Goal: Communication & Community: Ask a question

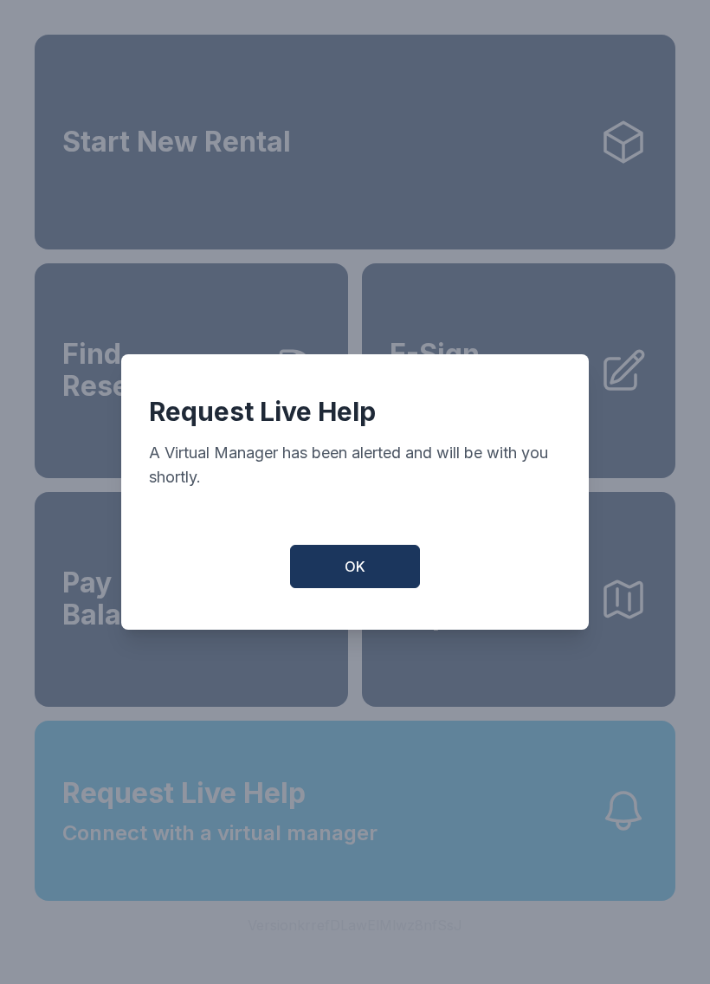
click at [378, 585] on button "OK" at bounding box center [355, 566] width 130 height 43
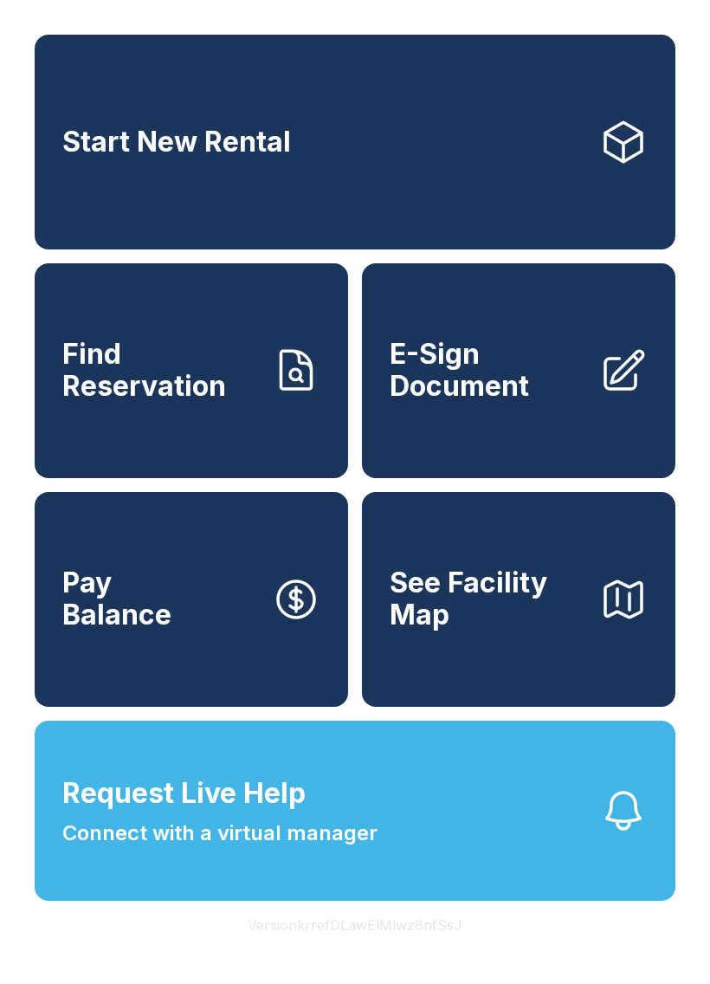
click at [422, 848] on button "Request Live Help Connect with a virtual manager" at bounding box center [355, 810] width 641 height 180
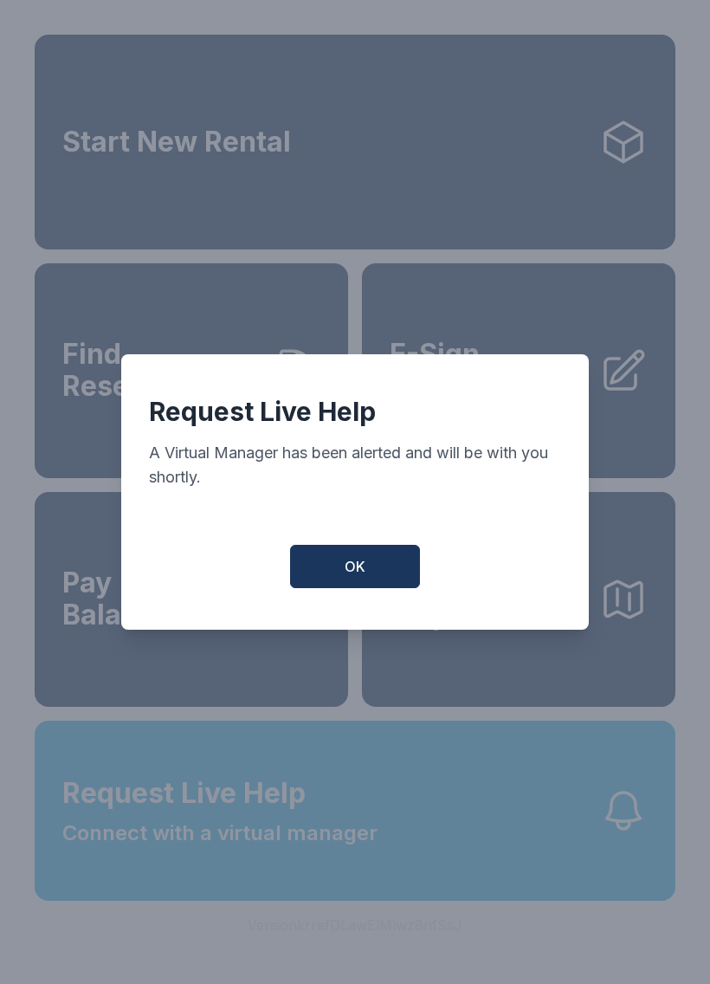
click at [366, 587] on button "OK" at bounding box center [355, 566] width 130 height 43
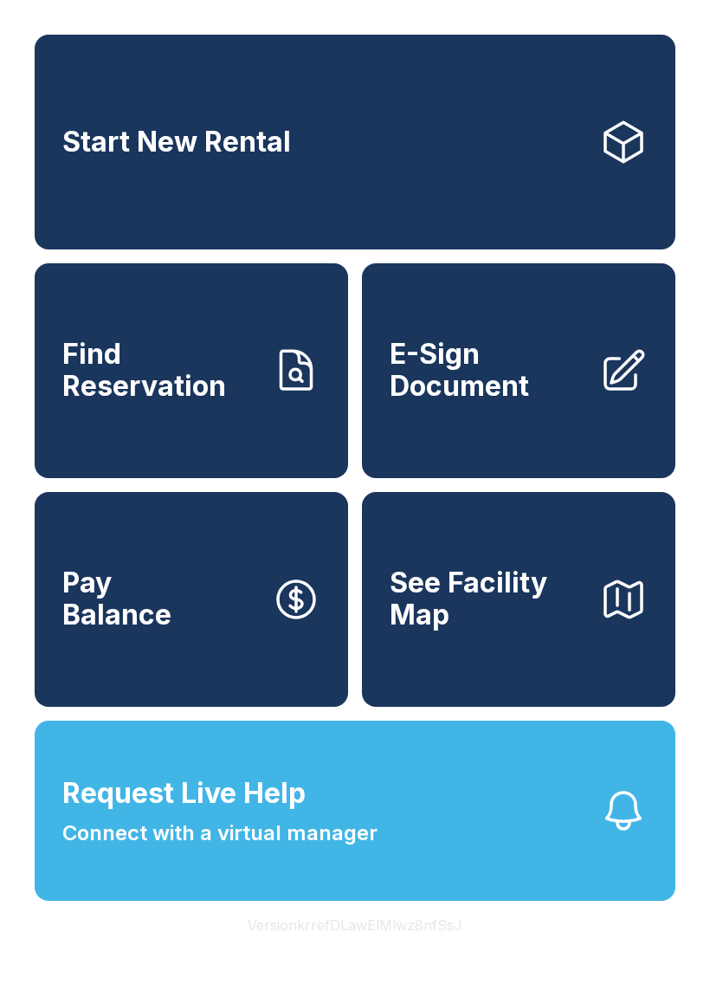
click at [569, 901] on button "Request Live Help Connect with a virtual manager" at bounding box center [355, 810] width 641 height 180
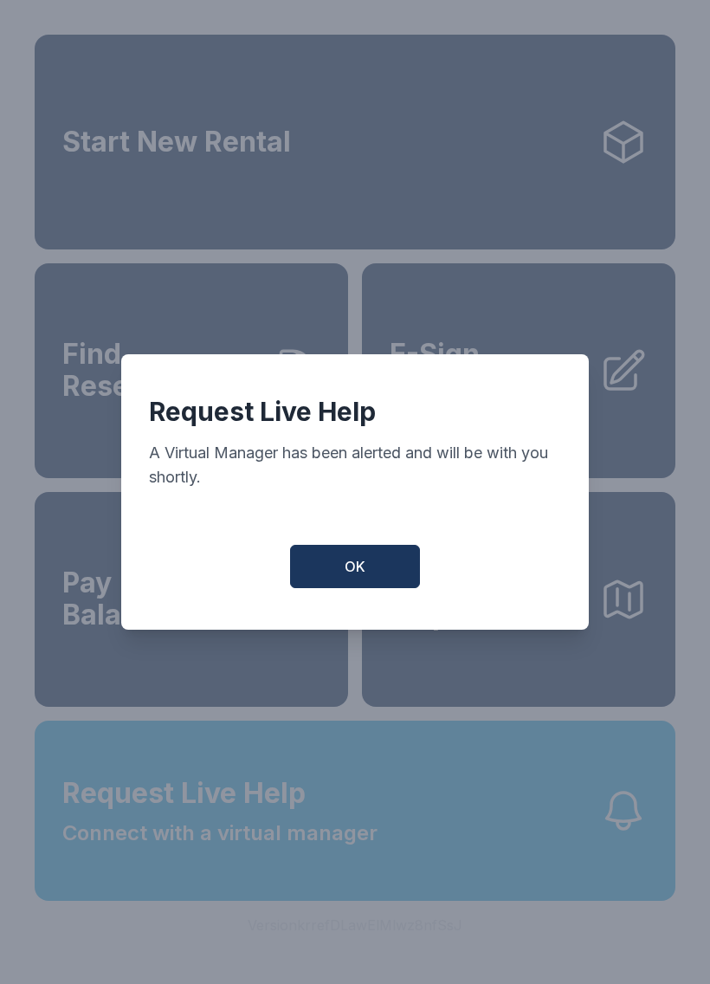
click at [333, 588] on button "OK" at bounding box center [355, 566] width 130 height 43
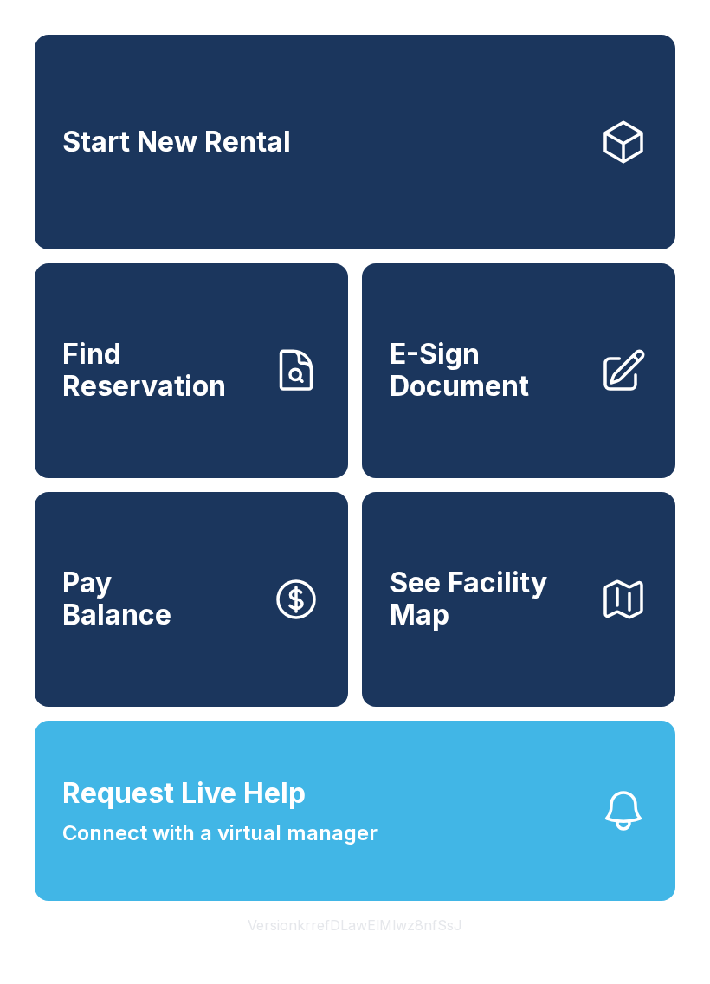
click at [458, 890] on button "Request Live Help Connect with a virtual manager" at bounding box center [355, 810] width 641 height 180
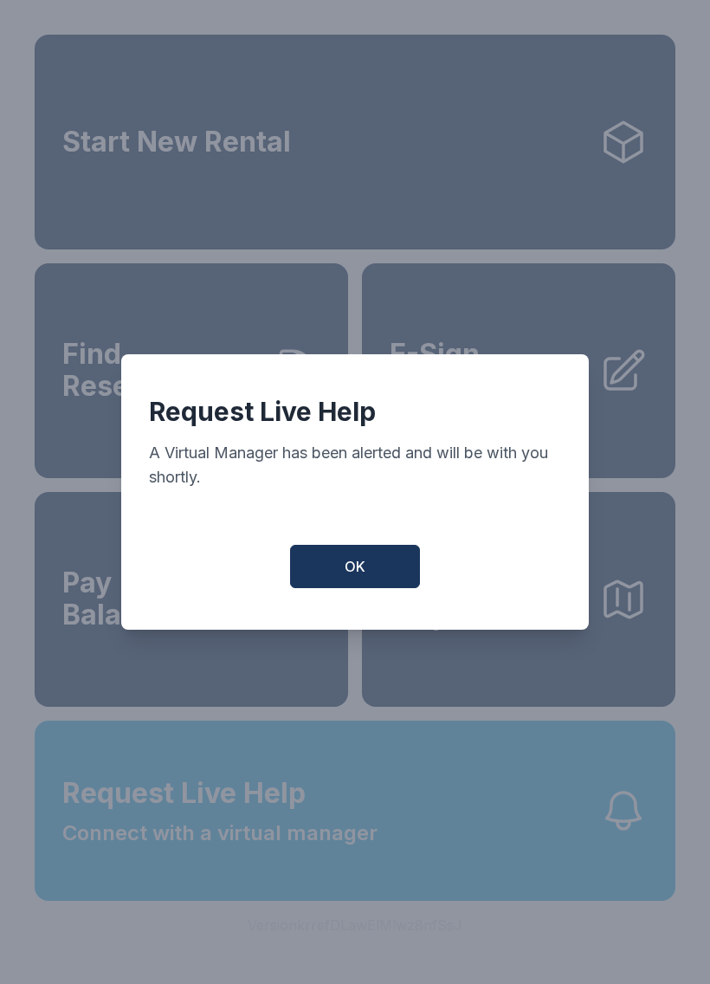
click at [361, 577] on span "OK" at bounding box center [355, 566] width 21 height 21
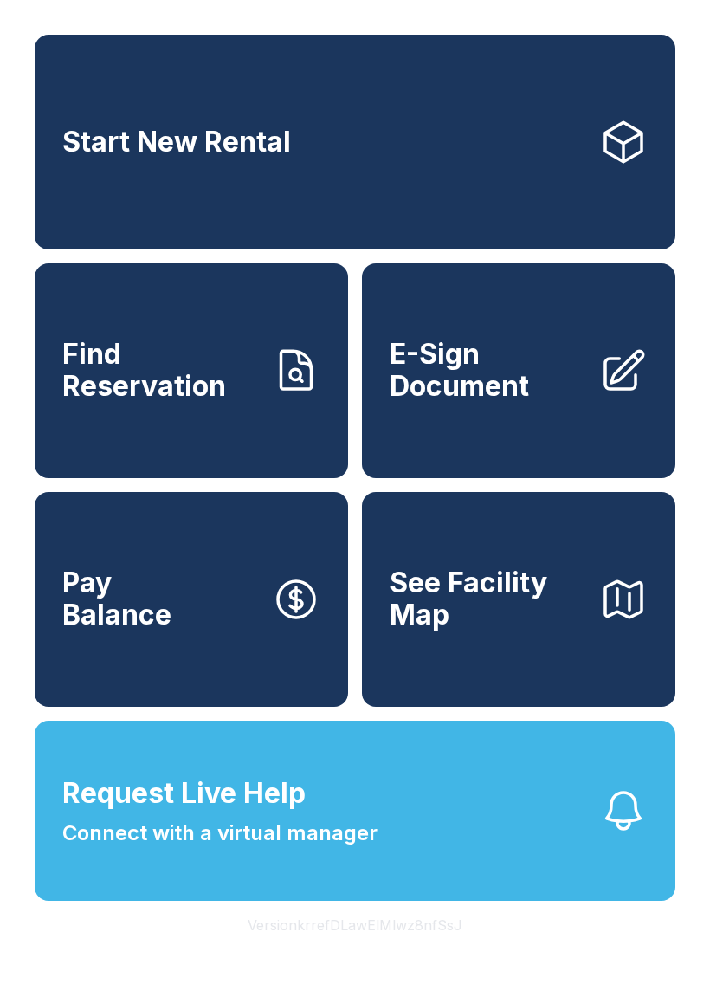
click at [361, 581] on div "Start New Rental Find Reservation E-Sign Document Pay Balance See Facility Map" at bounding box center [355, 371] width 641 height 672
click at [265, 814] on span "Request Live Help" at bounding box center [183, 793] width 243 height 42
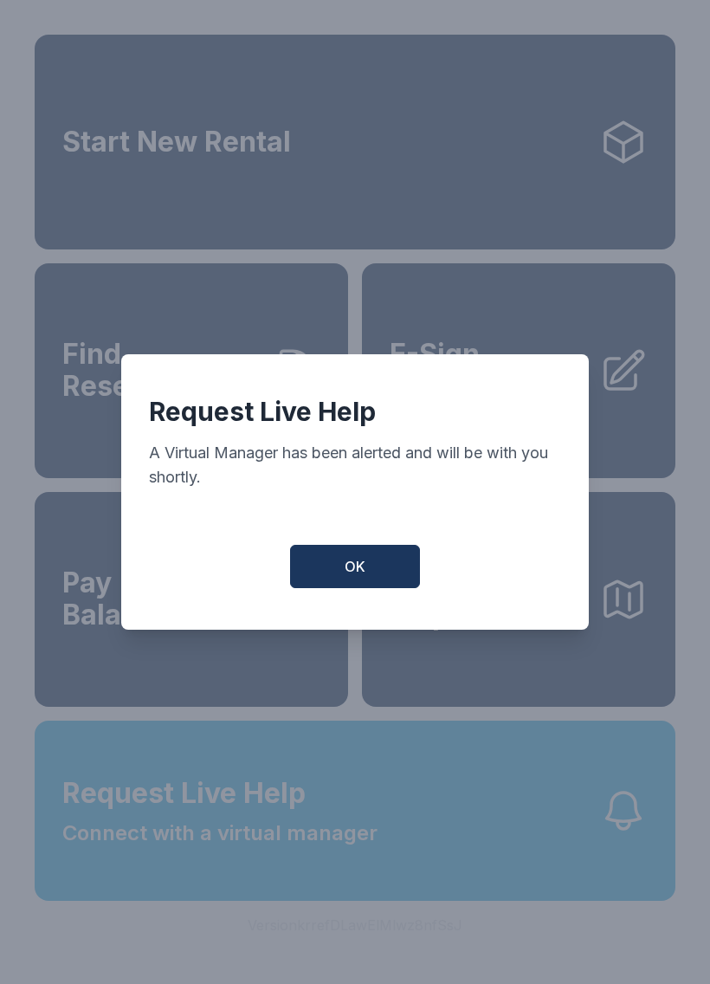
click at [349, 588] on button "OK" at bounding box center [355, 566] width 130 height 43
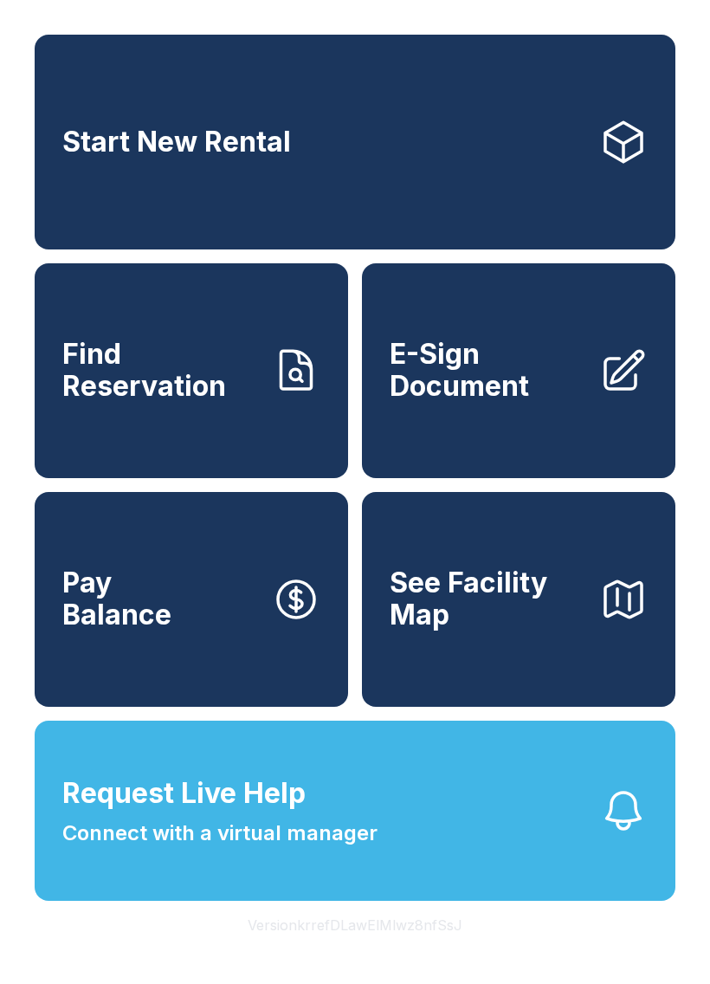
click at [303, 849] on span "Connect with a virtual manager" at bounding box center [219, 832] width 315 height 31
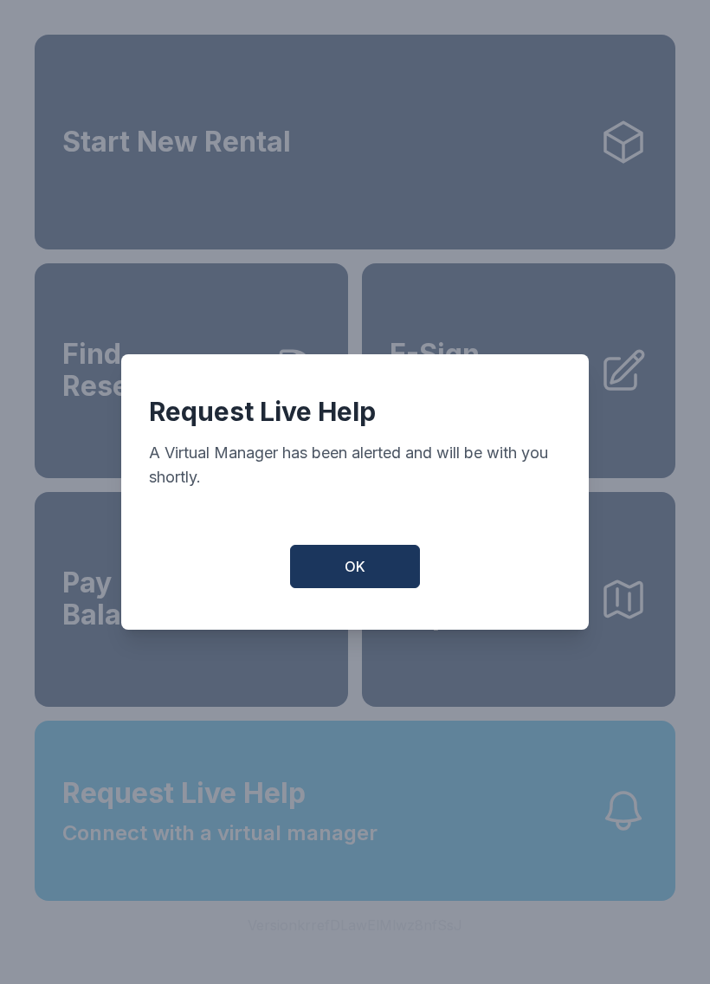
click at [335, 578] on button "OK" at bounding box center [355, 566] width 130 height 43
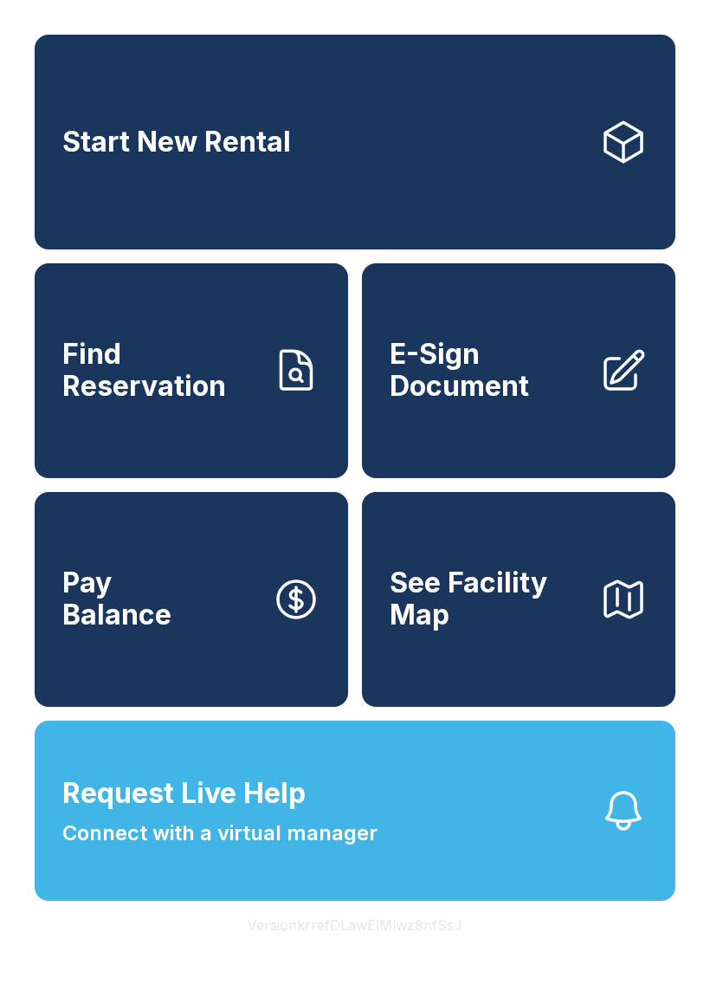
click at [535, 901] on button "Request Live Help Connect with a virtual manager" at bounding box center [355, 810] width 641 height 180
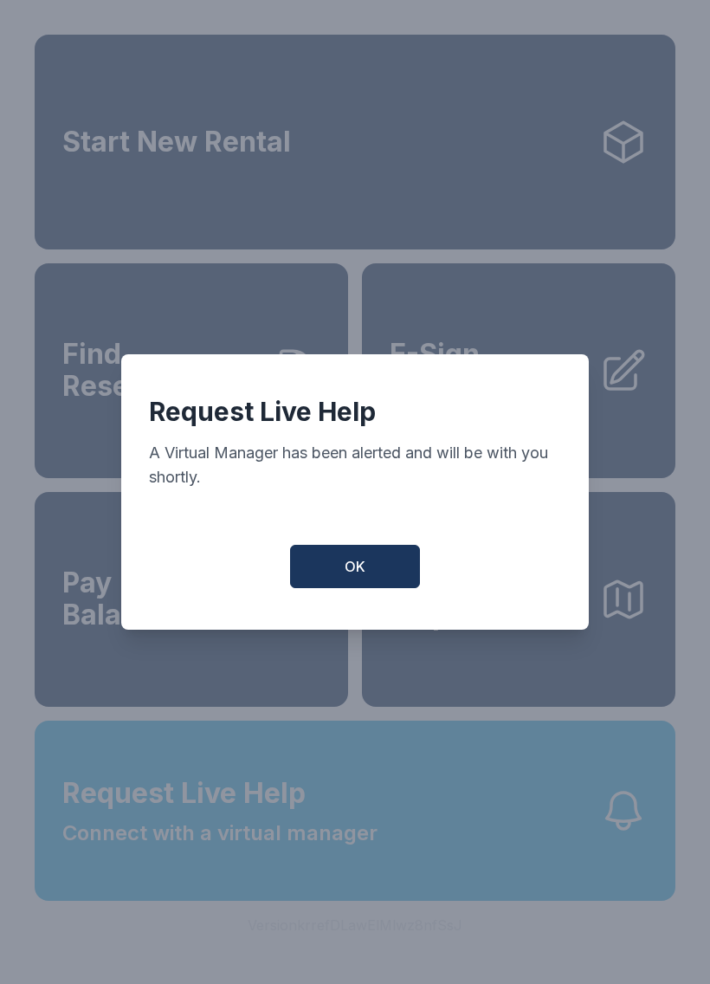
click at [359, 608] on div "Request Live Help A Virtual Manager has been alerted and will be with you short…" at bounding box center [355, 491] width 468 height 275
click at [359, 607] on div "Request Live Help A Virtual Manager has been alerted and will be with you short…" at bounding box center [355, 491] width 468 height 275
click at [365, 572] on span "OK" at bounding box center [355, 566] width 21 height 21
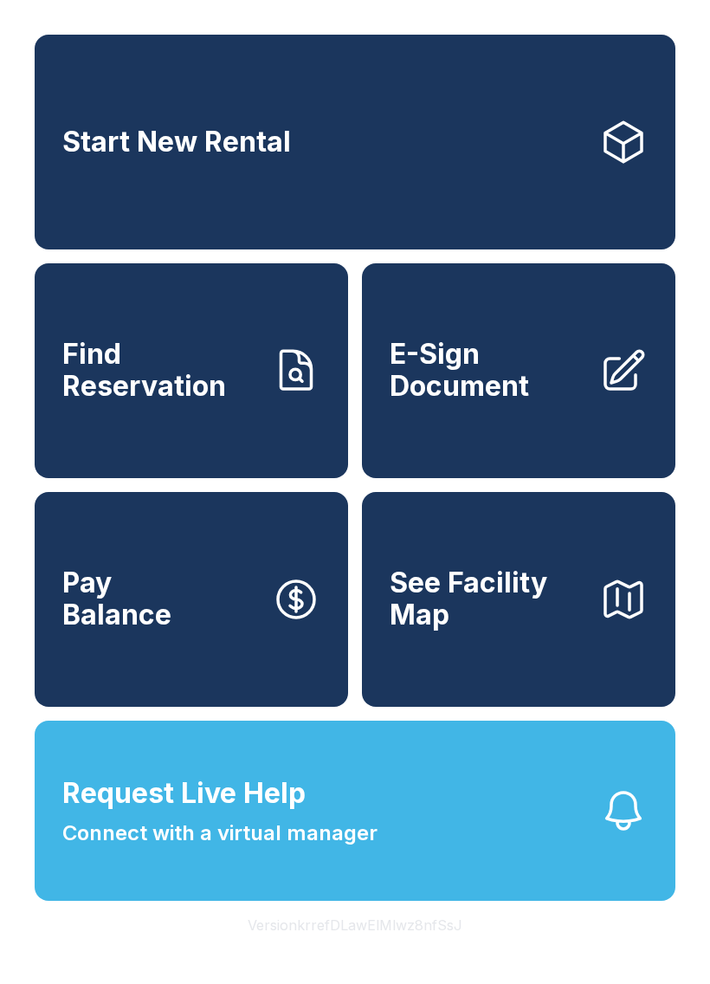
click at [449, 901] on button "Request Live Help Connect with a virtual manager" at bounding box center [355, 810] width 641 height 180
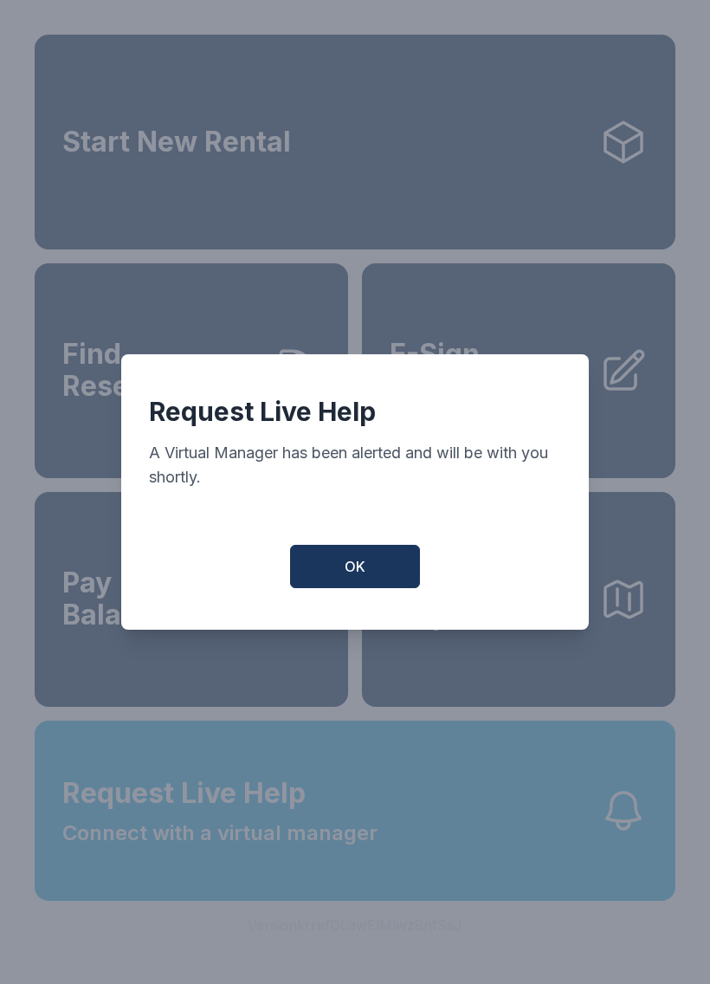
click at [329, 582] on button "OK" at bounding box center [355, 566] width 130 height 43
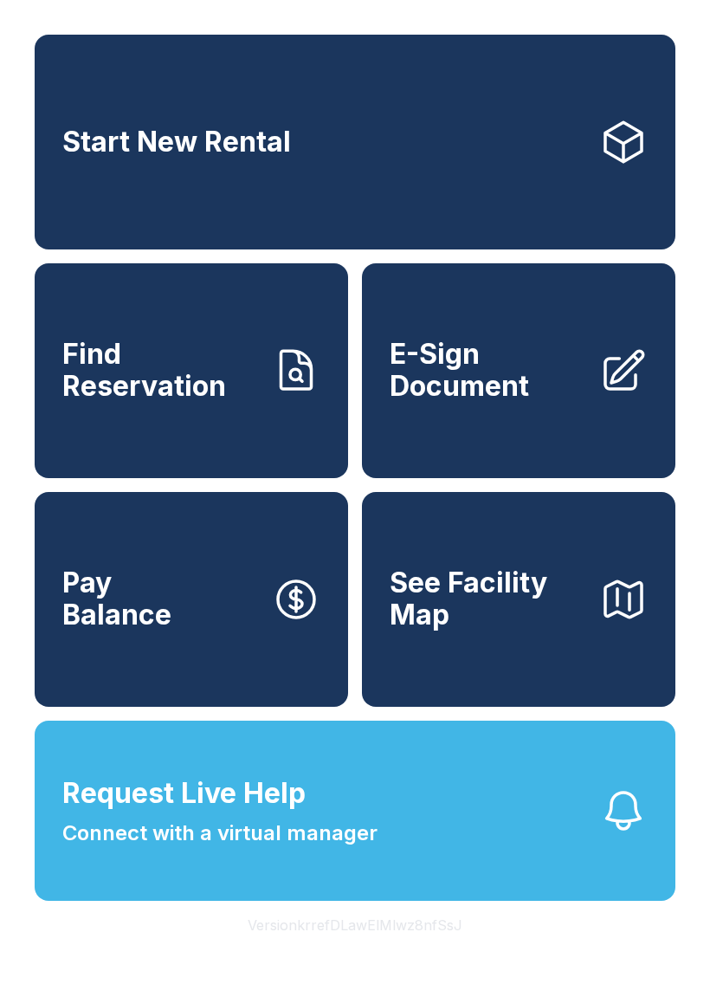
click at [512, 901] on button "Request Live Help Connect with a virtual manager" at bounding box center [355, 810] width 641 height 180
click at [327, 849] on span "Connect with a virtual manager" at bounding box center [219, 832] width 315 height 31
click at [390, 707] on button "See Facility Map" at bounding box center [518, 599] width 313 height 215
